Goal: Find specific page/section: Find specific page/section

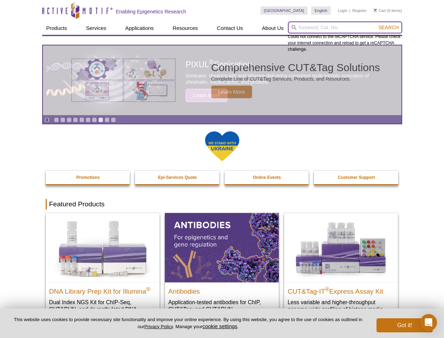
click at [345, 27] on input "search" at bounding box center [345, 27] width 114 height 12
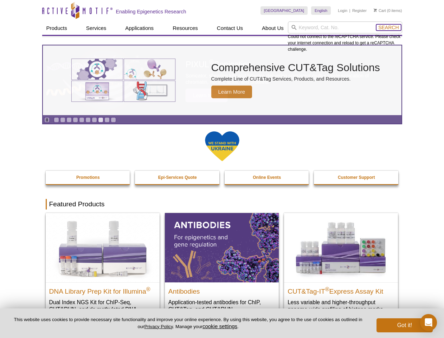
click at [389, 27] on span "Search" at bounding box center [389, 28] width 20 height 6
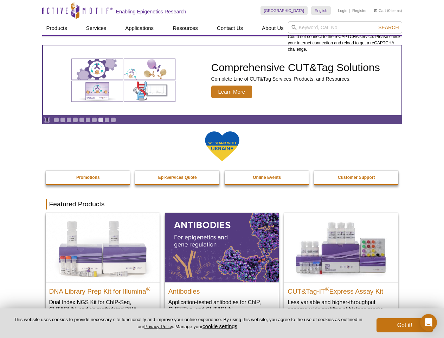
click at [47, 120] on icon "Pause" at bounding box center [47, 120] width 5 height 5
click at [56, 120] on link "Go to slide 1" at bounding box center [56, 119] width 5 height 5
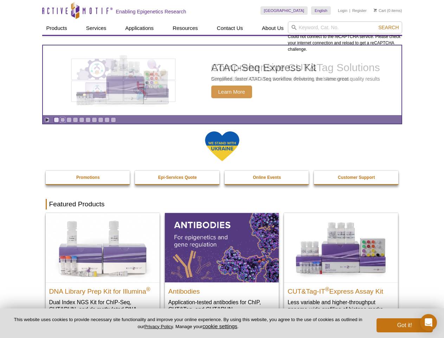
click at [63, 120] on link "Go to slide 2" at bounding box center [62, 119] width 5 height 5
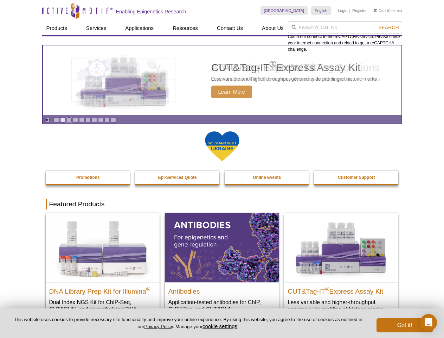
click at [69, 120] on link "Go to slide 3" at bounding box center [69, 119] width 5 height 5
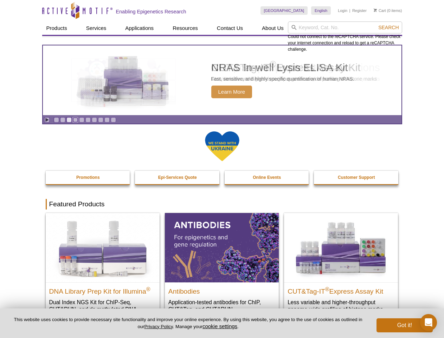
click at [75, 120] on link "Go to slide 4" at bounding box center [75, 119] width 5 height 5
click at [82, 120] on link "Go to slide 5" at bounding box center [81, 119] width 5 height 5
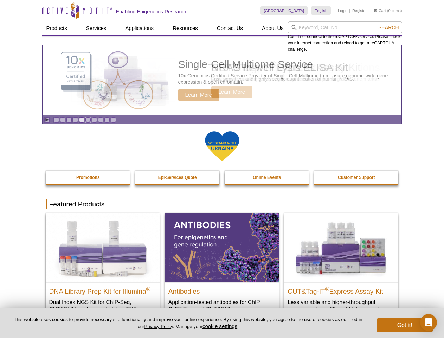
click at [88, 120] on link "Go to slide 6" at bounding box center [88, 119] width 5 height 5
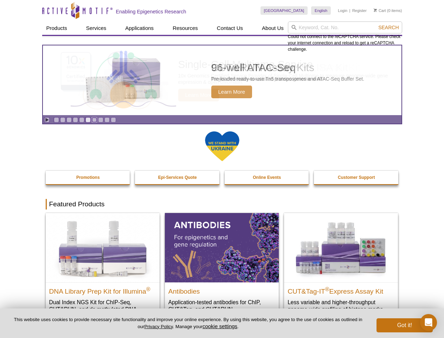
click at [94, 120] on link "Go to slide 7" at bounding box center [94, 119] width 5 height 5
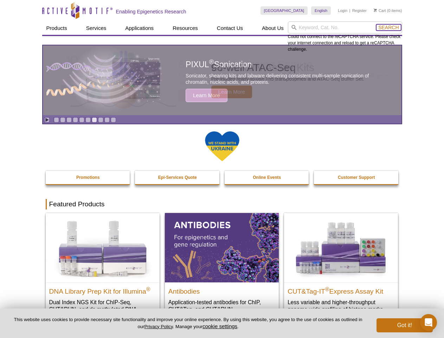
click at [389, 27] on span "Search" at bounding box center [389, 28] width 20 height 6
